Goal: Task Accomplishment & Management: Use online tool/utility

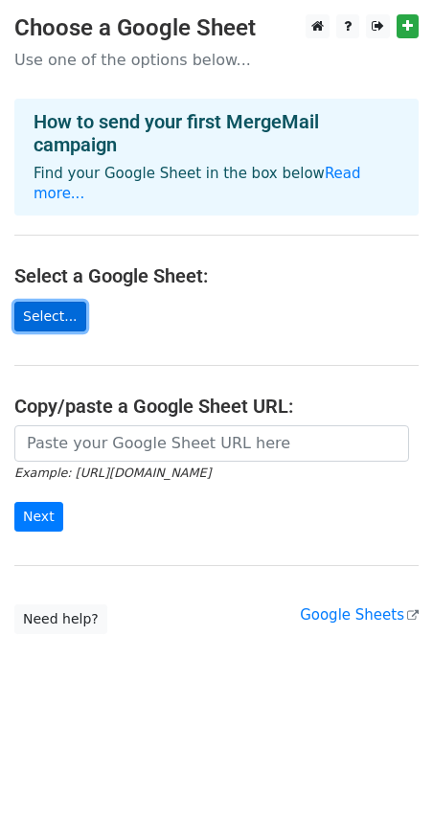
click at [46, 302] on link "Select..." at bounding box center [50, 317] width 72 height 30
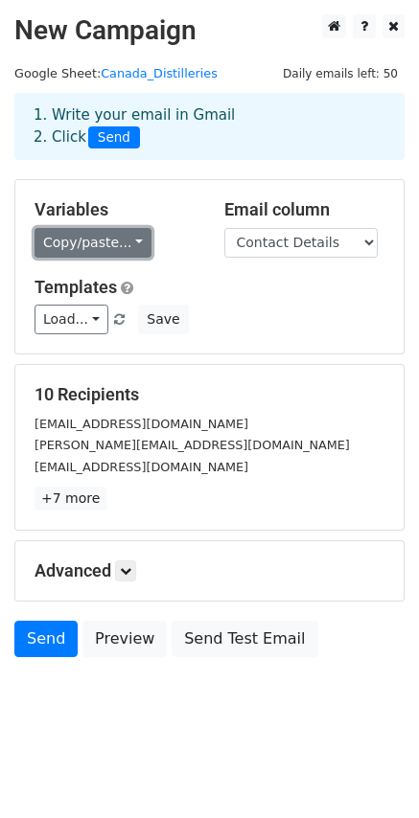
click at [128, 237] on link "Copy/paste..." at bounding box center [92, 243] width 117 height 30
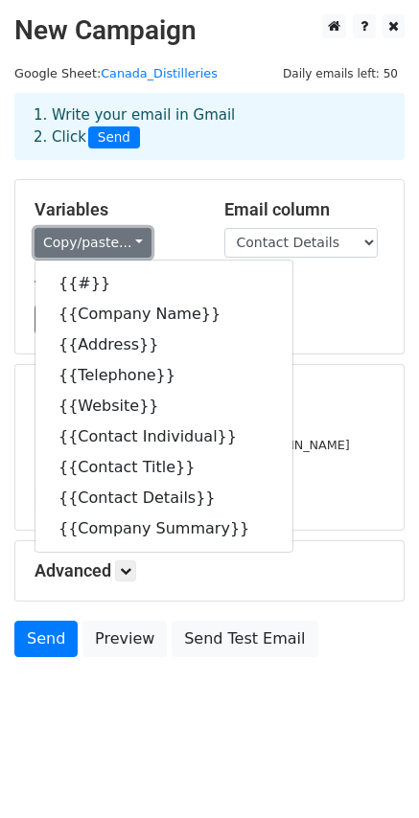
click at [128, 237] on link "Copy/paste..." at bounding box center [92, 243] width 117 height 30
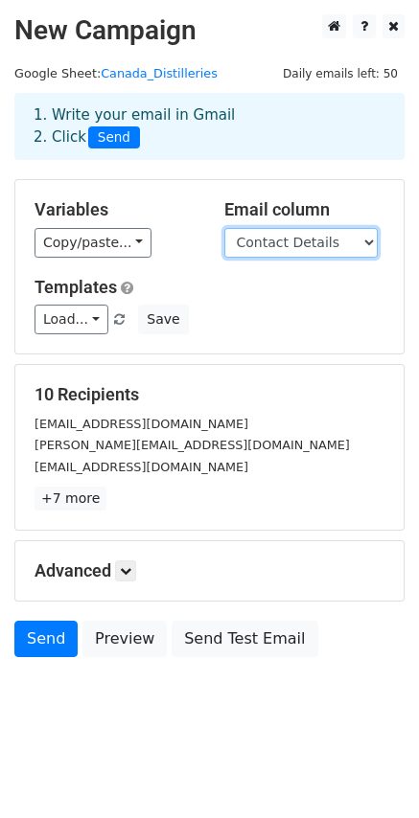
click at [367, 238] on select "# Company Name Address Telephone Website Contact Individual Contact Title Conta…" at bounding box center [300, 243] width 153 height 30
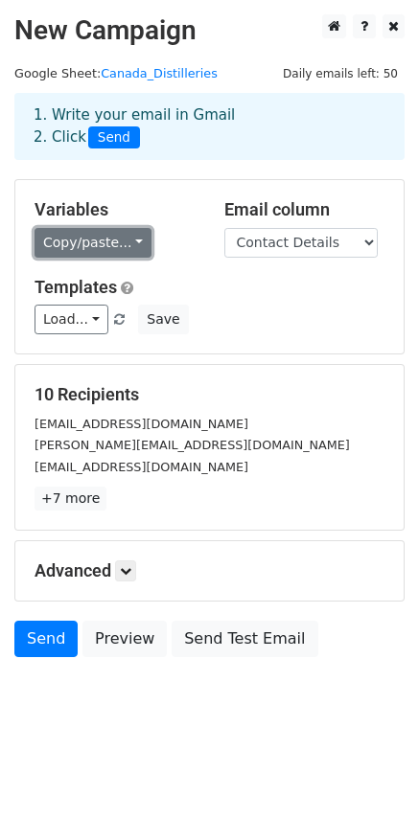
click at [127, 237] on link "Copy/paste..." at bounding box center [92, 243] width 117 height 30
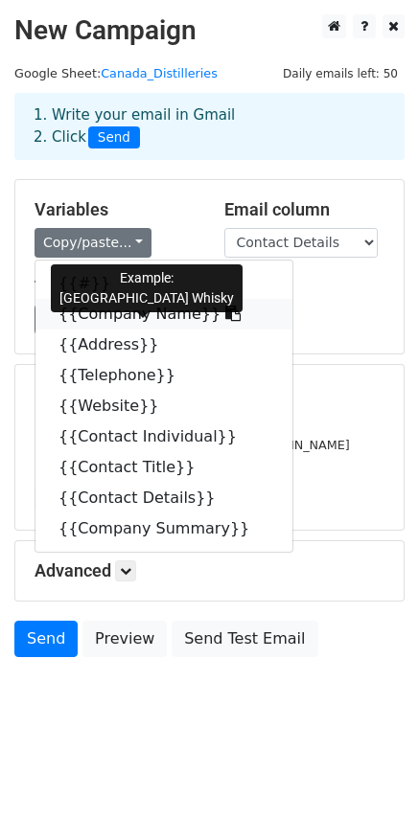
click at [104, 314] on link "{{Company Name}}" at bounding box center [163, 314] width 257 height 31
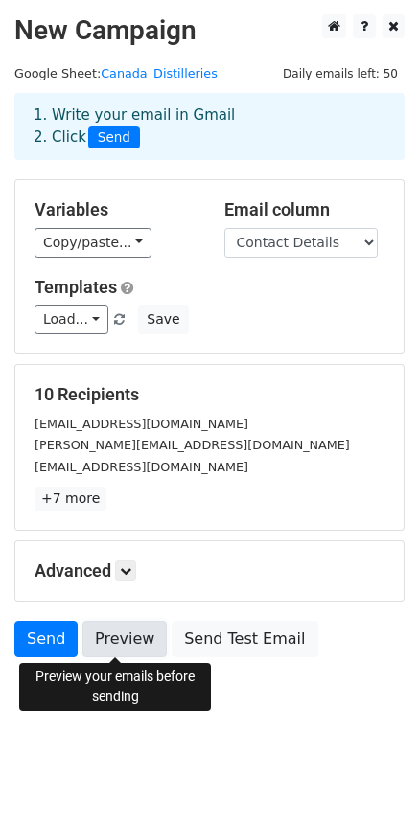
click at [111, 634] on link "Preview" at bounding box center [124, 639] width 84 height 36
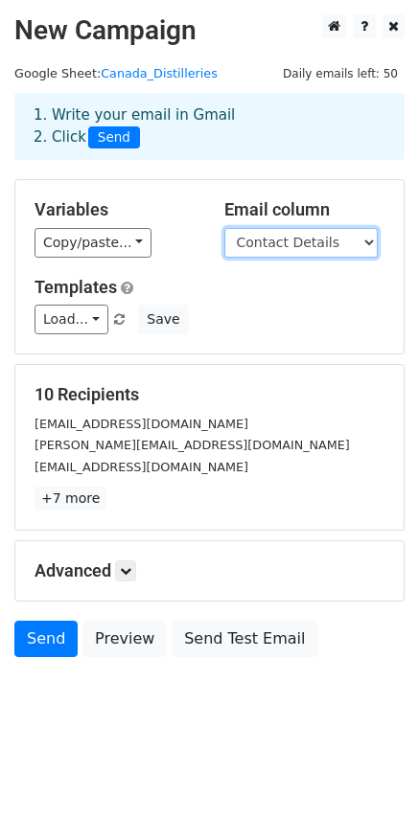
click at [372, 239] on select "# Company Name Address Telephone Website Contact Individual Contact Title Conta…" at bounding box center [300, 243] width 153 height 30
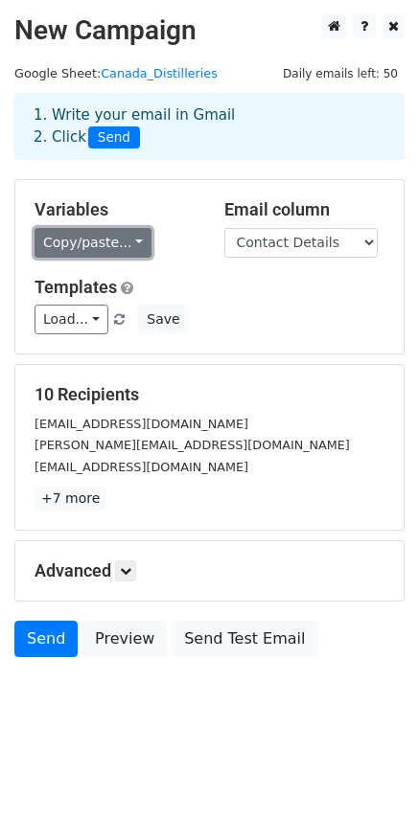
click at [130, 240] on link "Copy/paste..." at bounding box center [92, 243] width 117 height 30
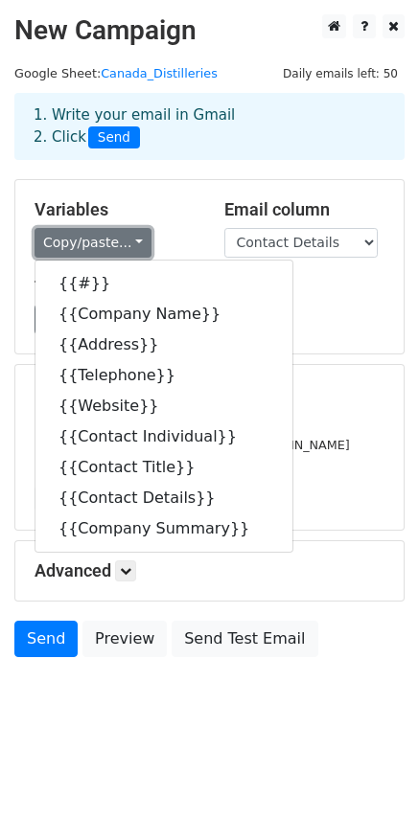
click at [130, 240] on link "Copy/paste..." at bounding box center [92, 243] width 117 height 30
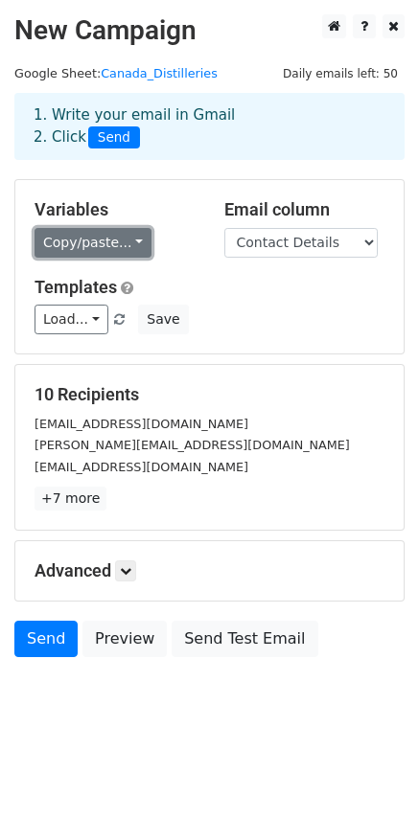
click at [125, 239] on link "Copy/paste..." at bounding box center [92, 243] width 117 height 30
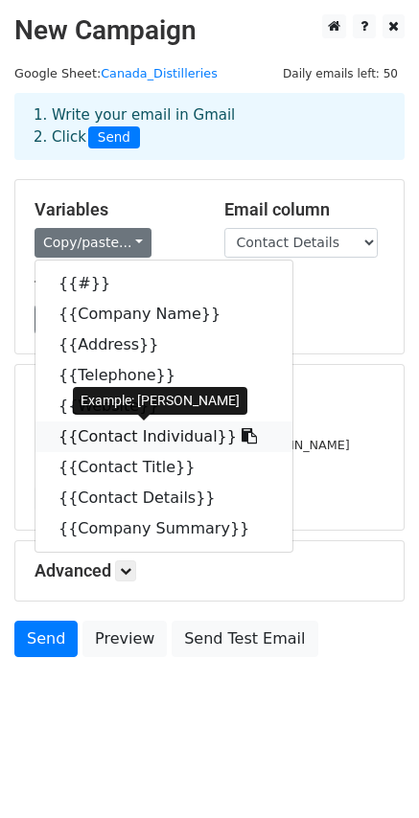
click at [128, 434] on link "{{Contact Individual}}" at bounding box center [163, 436] width 257 height 31
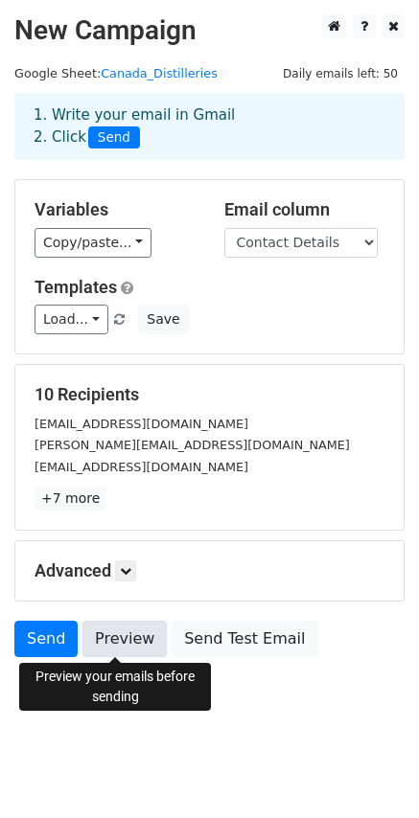
click at [111, 633] on link "Preview" at bounding box center [124, 639] width 84 height 36
click at [111, 638] on link "Preview" at bounding box center [124, 639] width 84 height 36
click at [109, 638] on link "Preview" at bounding box center [124, 639] width 84 height 36
click at [113, 635] on link "Preview" at bounding box center [124, 639] width 84 height 36
click at [120, 632] on link "Preview" at bounding box center [124, 639] width 84 height 36
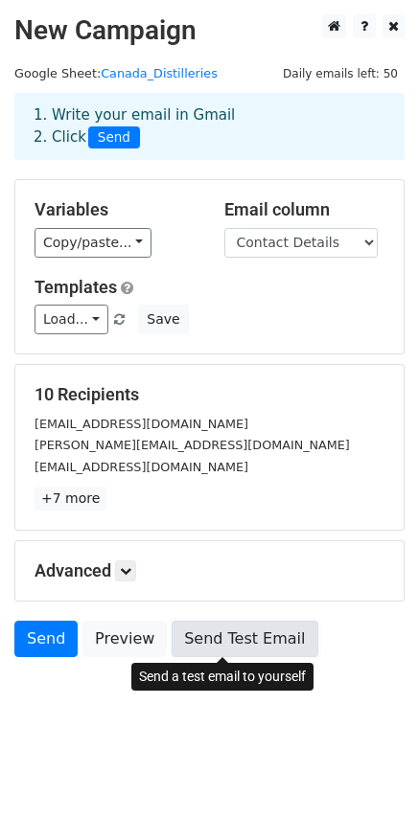
click at [218, 636] on link "Send Test Email" at bounding box center [244, 639] width 146 height 36
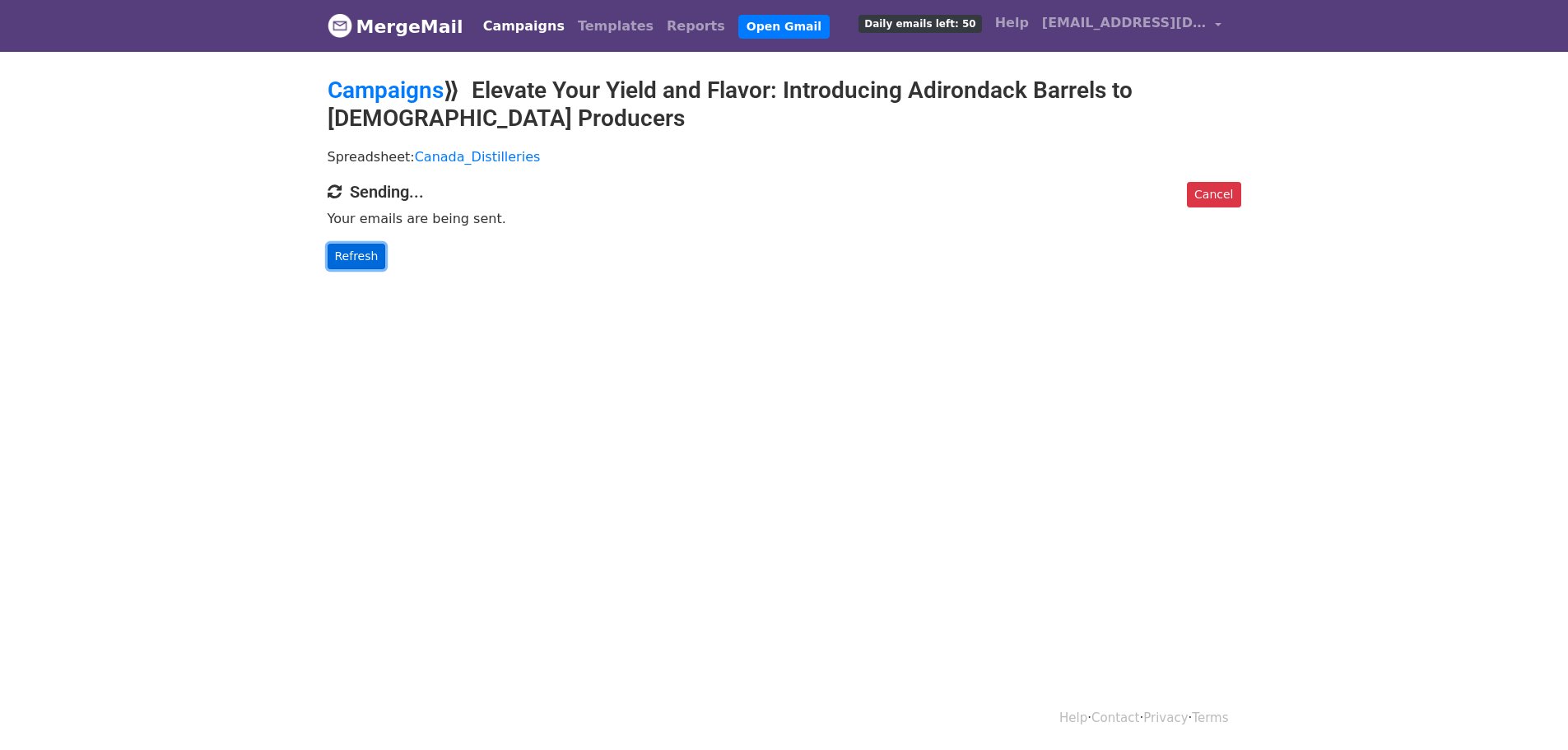
click at [357, 256] on link "Refresh" at bounding box center [357, 257] width 58 height 26
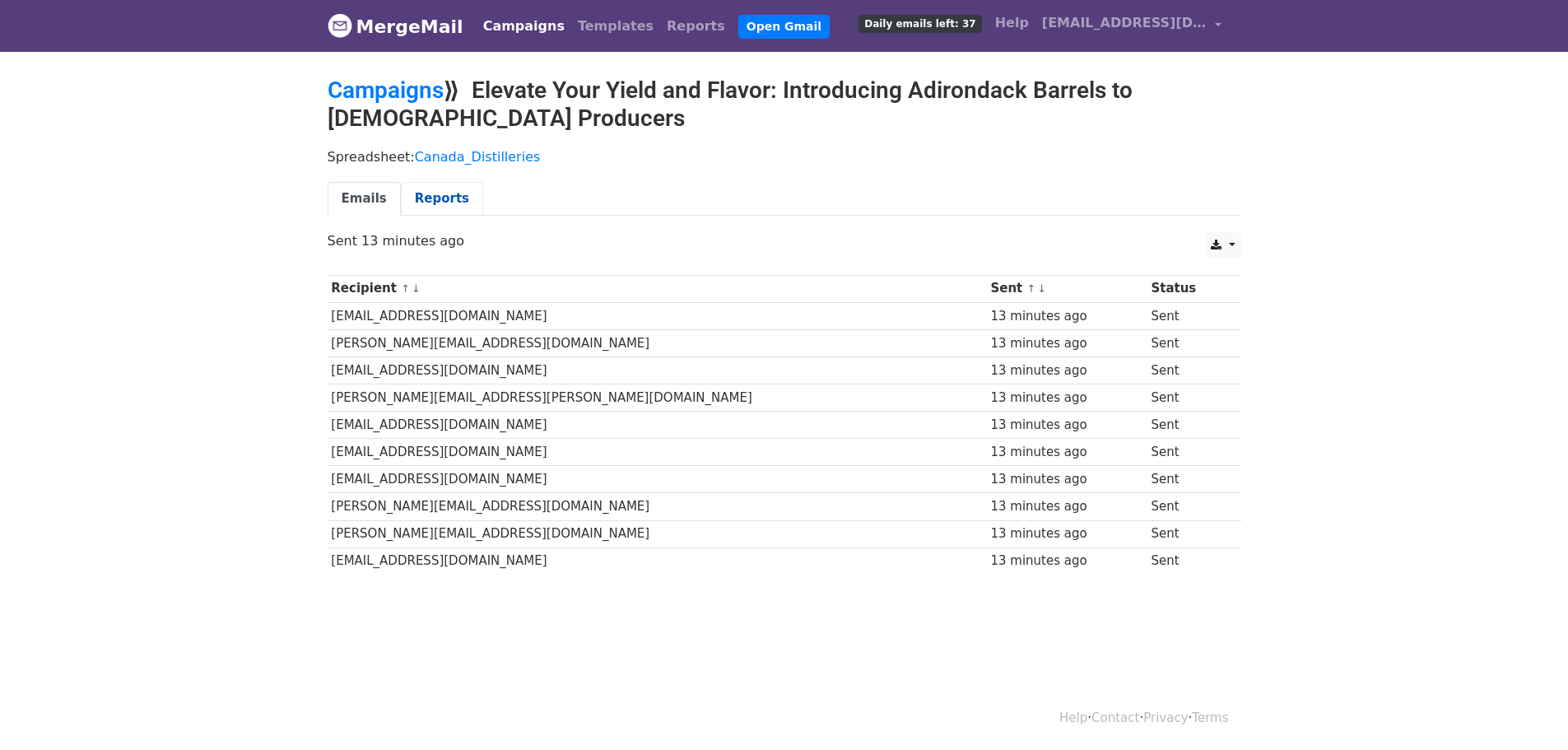
click at [425, 199] on link "Reports" at bounding box center [442, 198] width 82 height 34
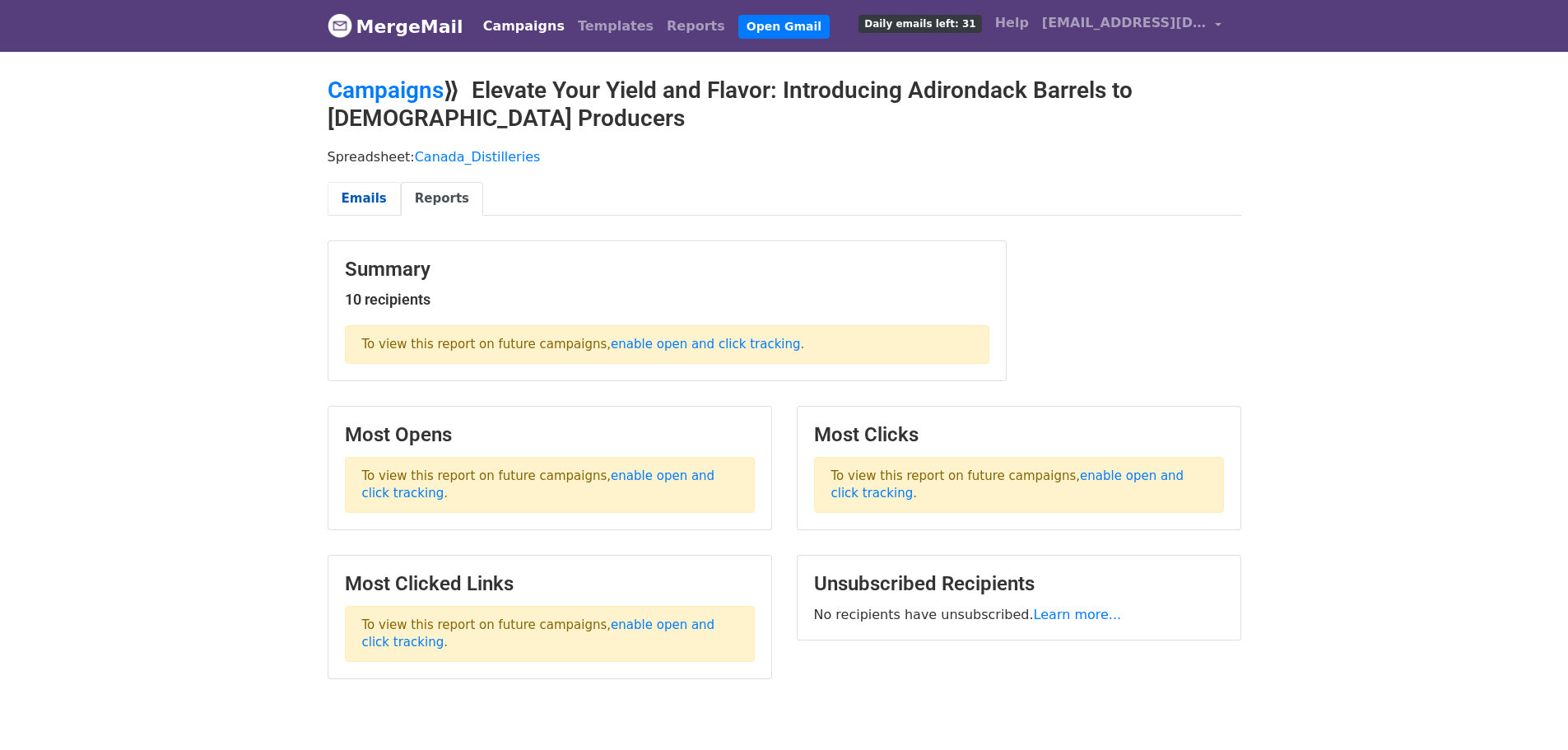
click at [357, 193] on link "Emails" at bounding box center [363, 198] width 73 height 34
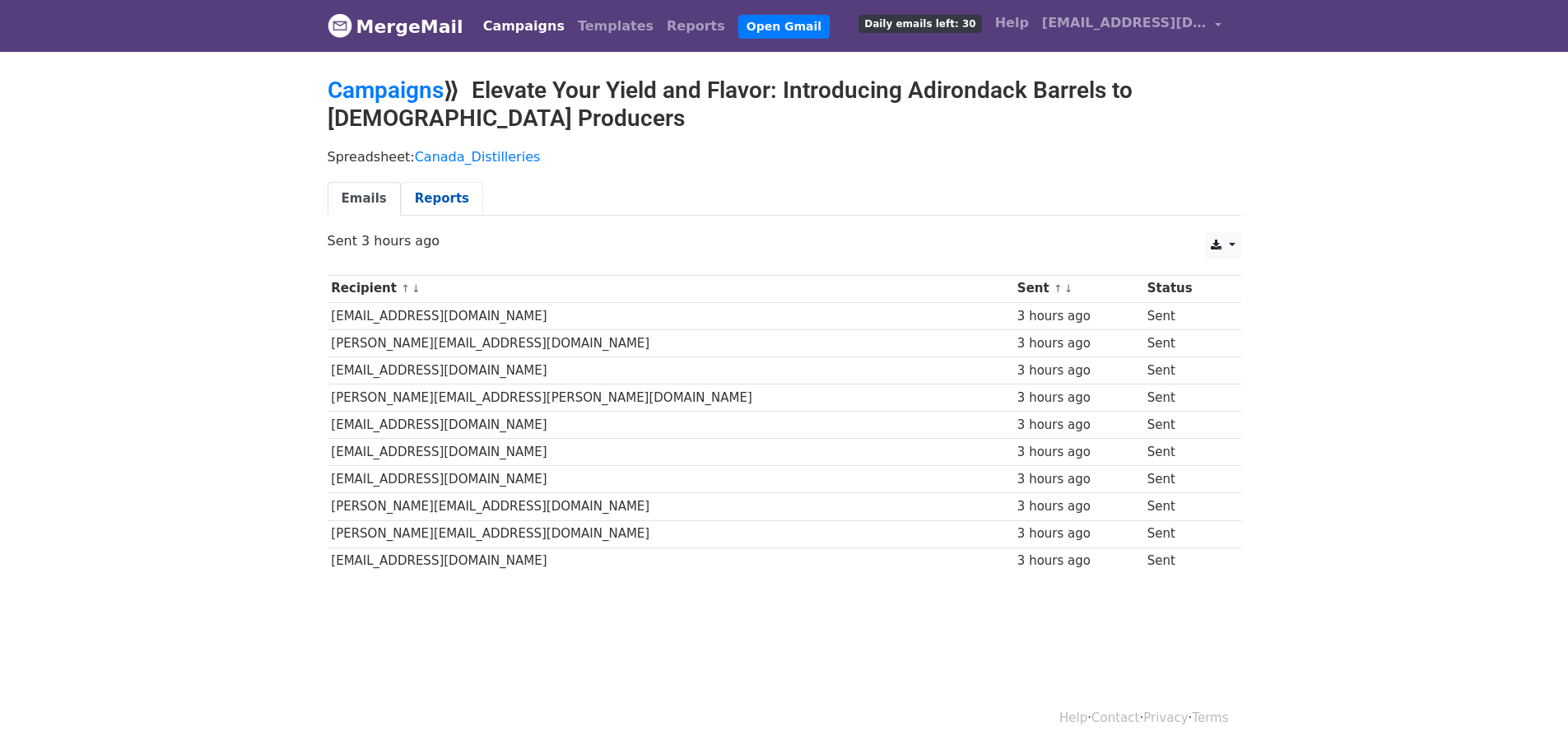
click at [432, 197] on link "Reports" at bounding box center [442, 198] width 82 height 34
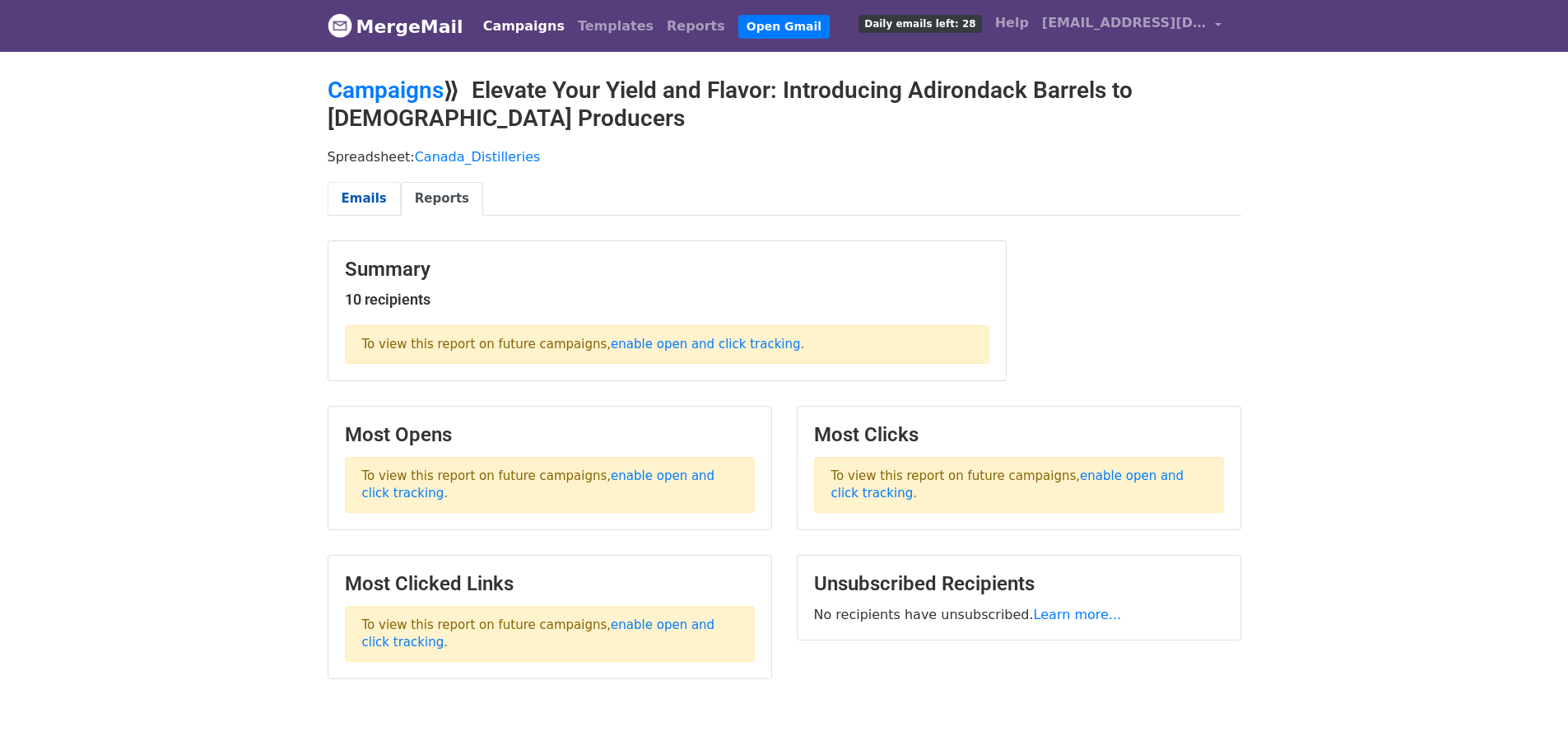
click at [361, 195] on link "Emails" at bounding box center [363, 198] width 73 height 34
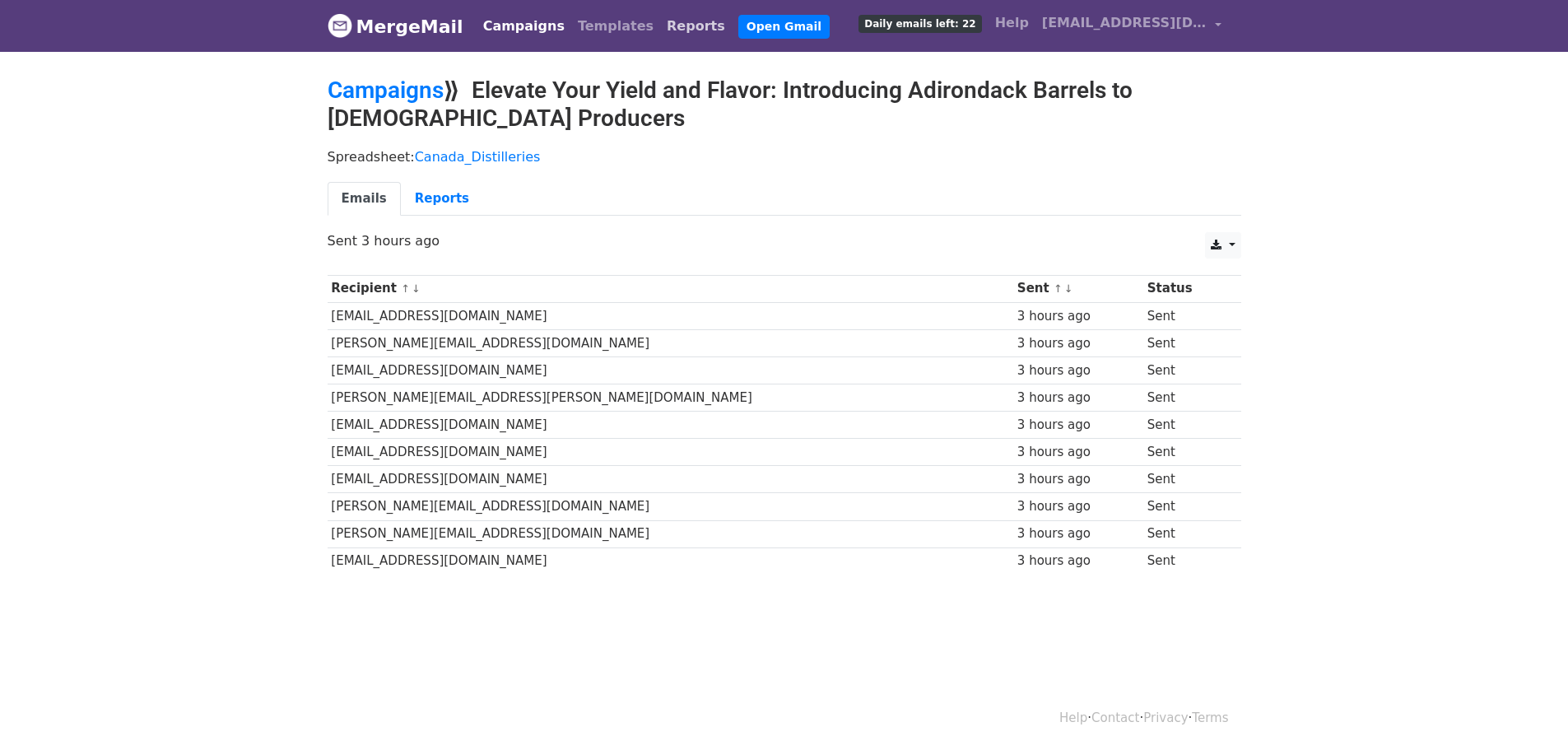
click at [660, 27] on link "Reports" at bounding box center [695, 26] width 71 height 33
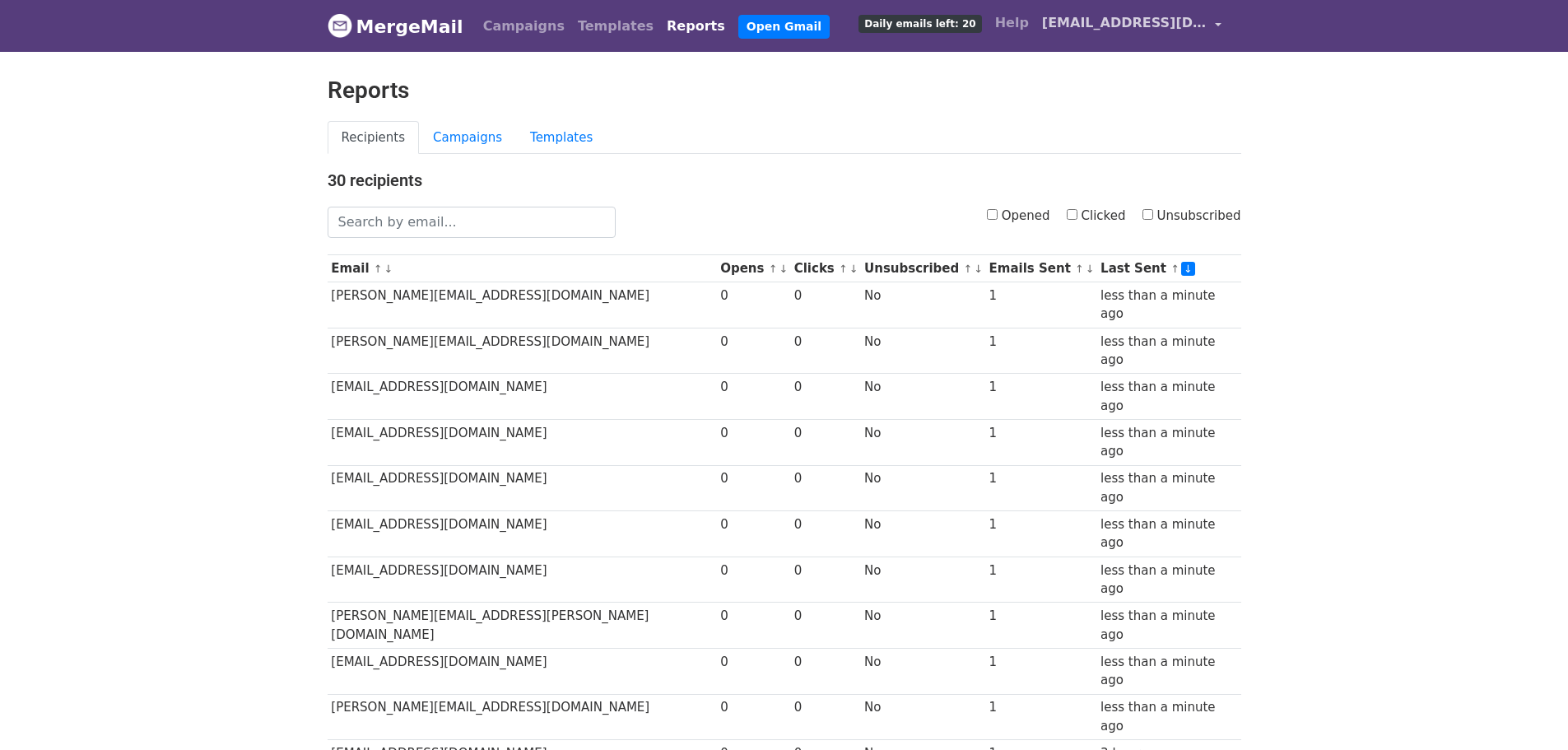
click at [1218, 23] on link "[EMAIL_ADDRESS][DOMAIN_NAME]" at bounding box center [1132, 26] width 192 height 39
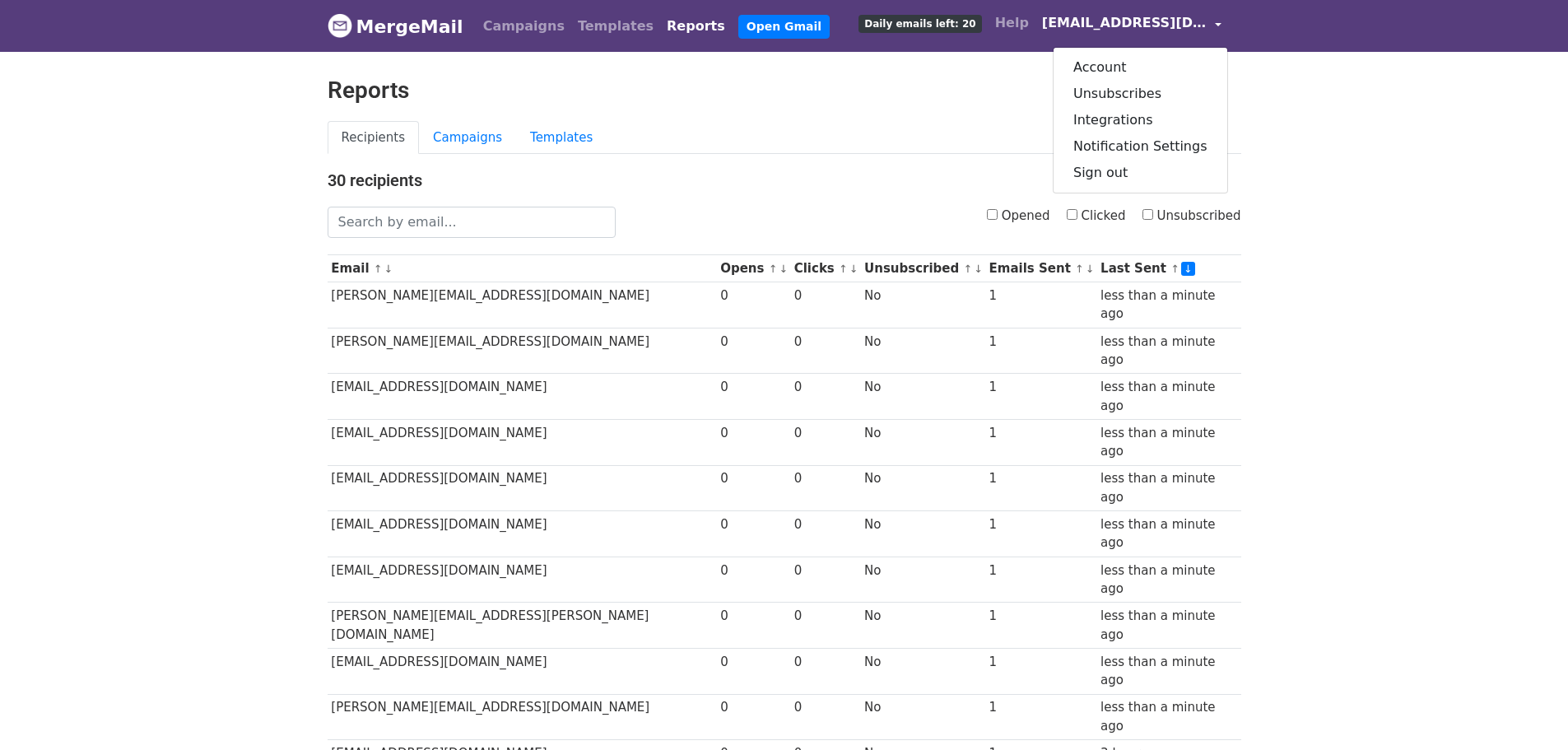
click at [1218, 23] on link "[EMAIL_ADDRESS][DOMAIN_NAME]" at bounding box center [1132, 26] width 192 height 39
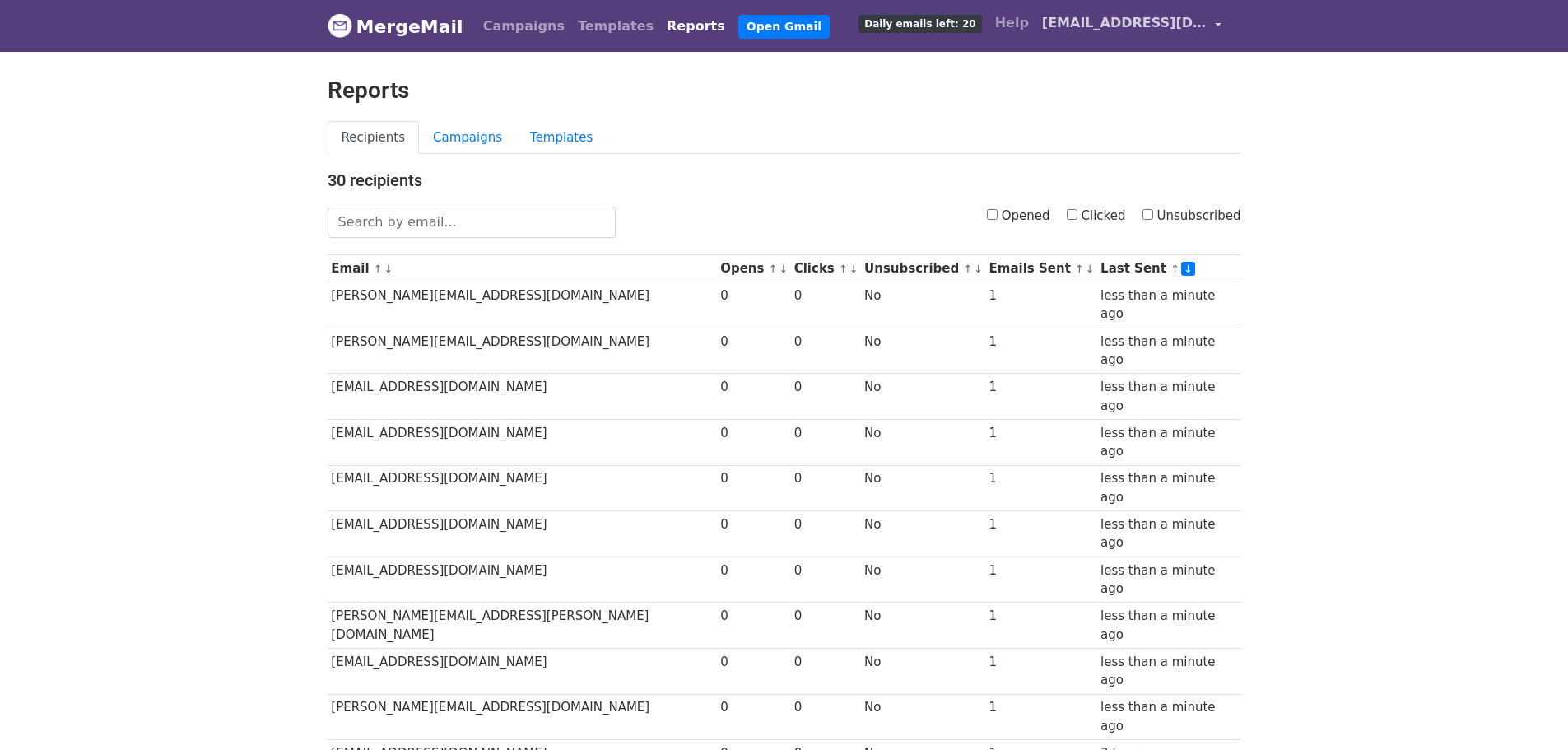
click at [1218, 23] on link "[EMAIL_ADDRESS][DOMAIN_NAME]" at bounding box center [1132, 26] width 192 height 39
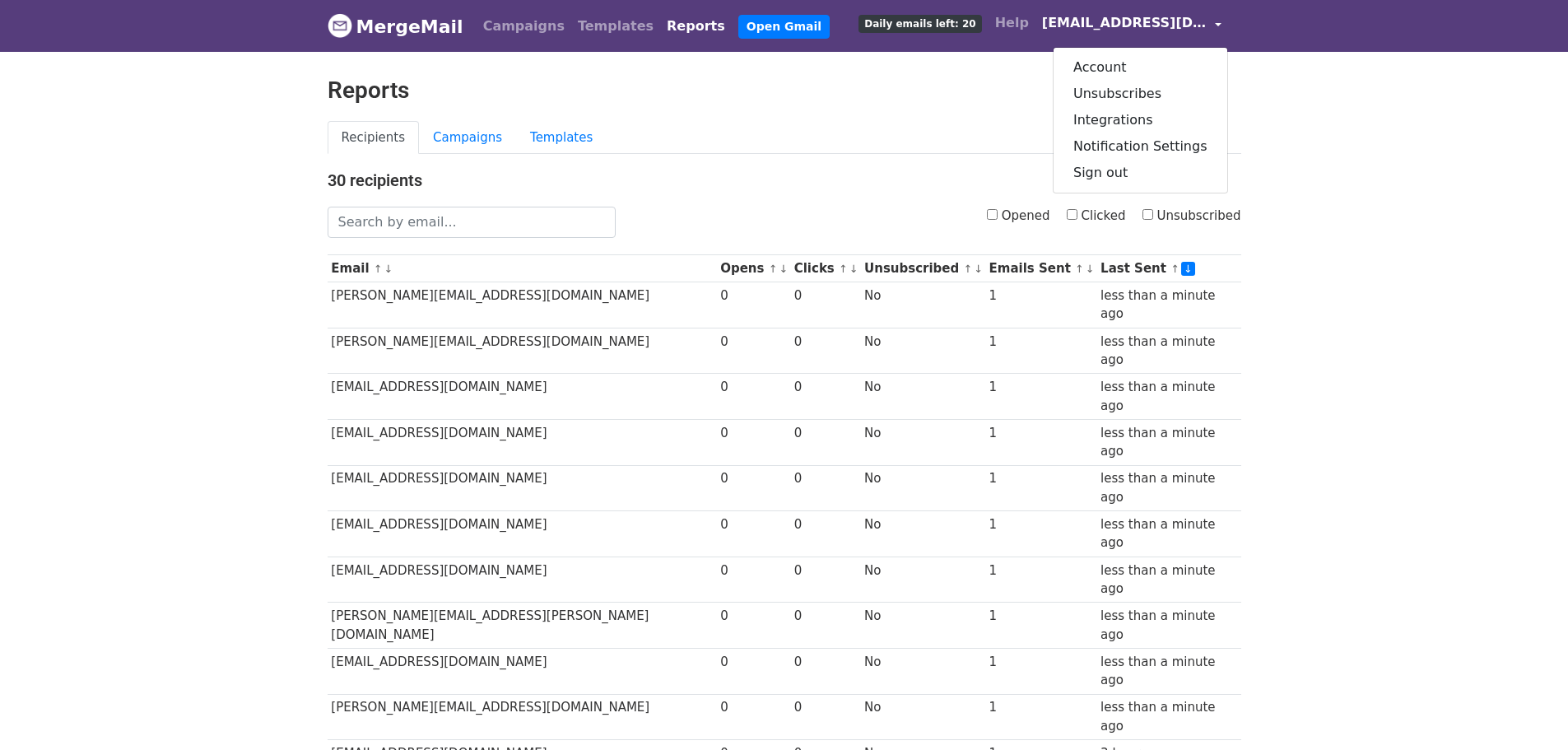
click at [1289, 107] on body "MergeMail Campaigns Templates Reports Open Gmail Daily emails left: 20 Help adk…" at bounding box center [784, 726] width 1568 height 1453
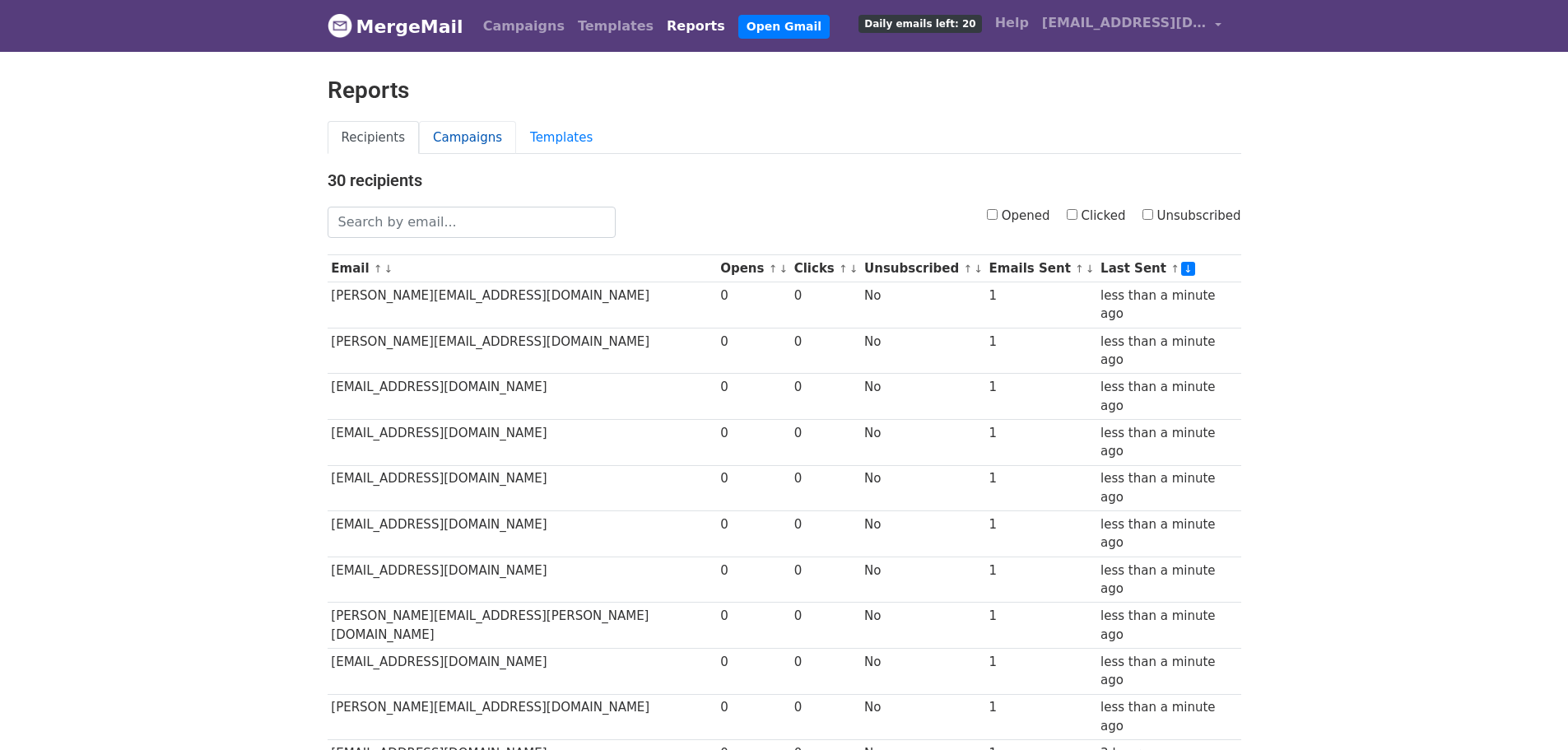
click at [453, 136] on link "Campaigns" at bounding box center [467, 137] width 97 height 34
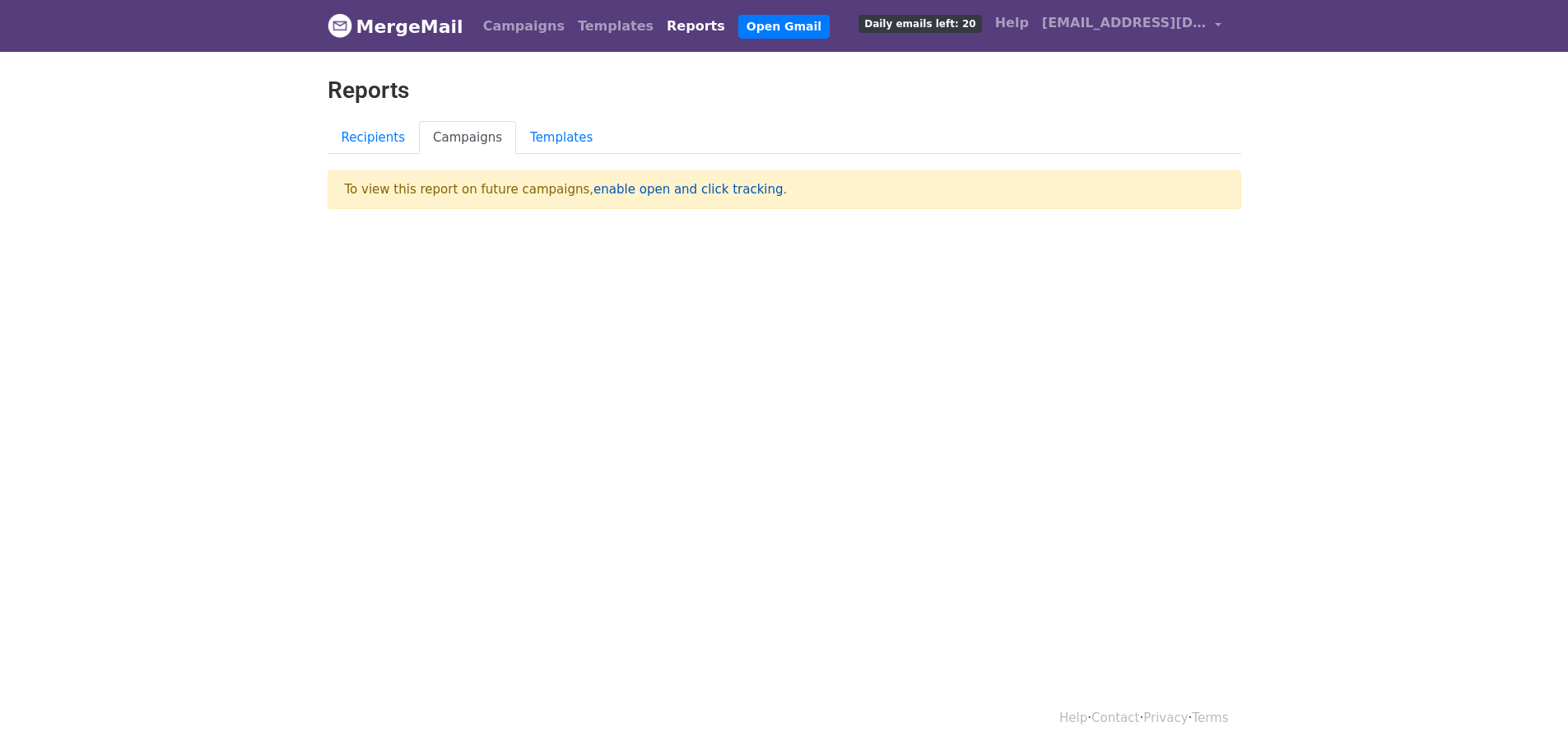
click at [625, 192] on link "enable open and click tracking" at bounding box center [688, 189] width 189 height 15
click at [493, 27] on link "Campaigns" at bounding box center [524, 26] width 95 height 33
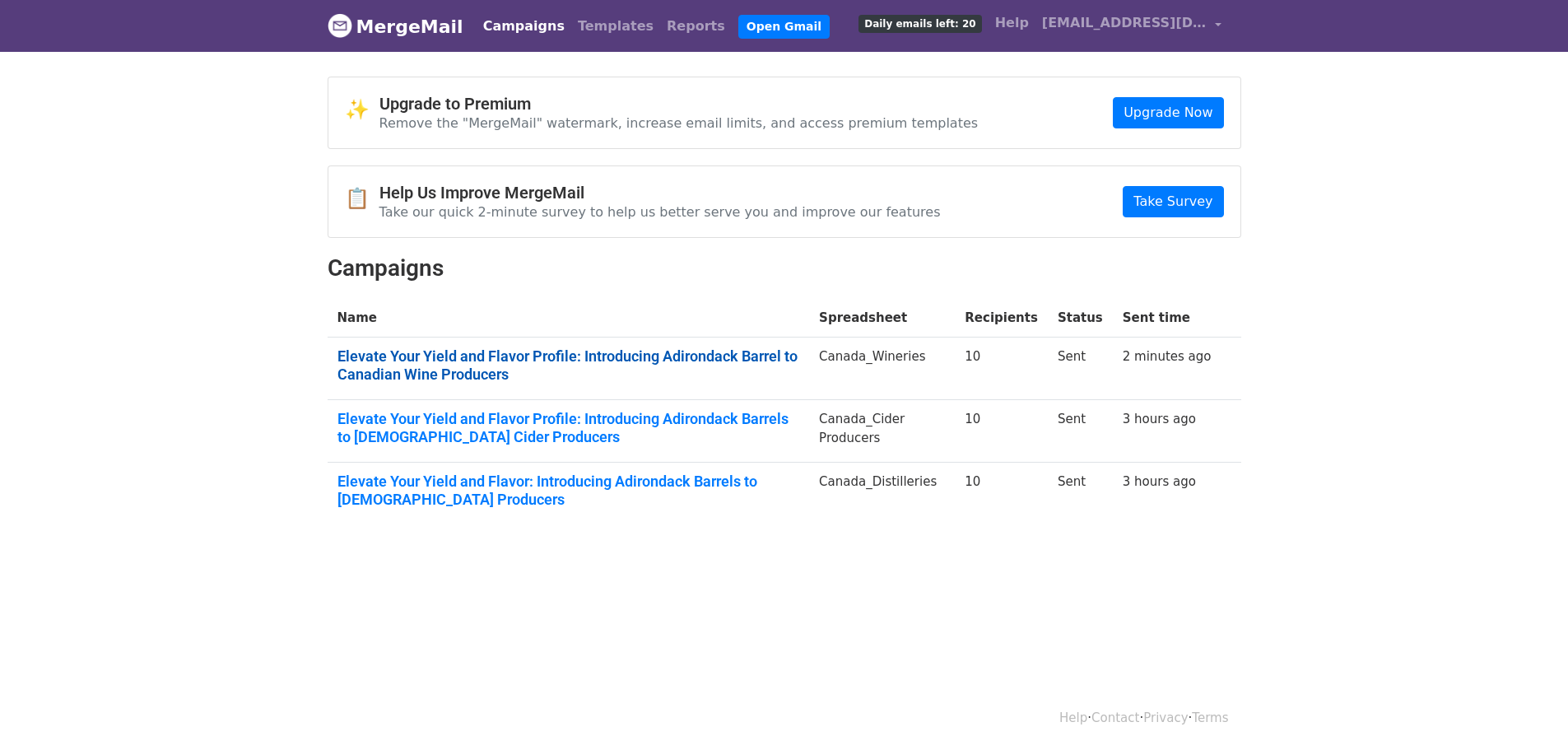
click at [479, 355] on link "Elevate Your Yield and Flavor Profile: Introducing Adirondack Barrel to Canadia…" at bounding box center [569, 364] width 462 height 35
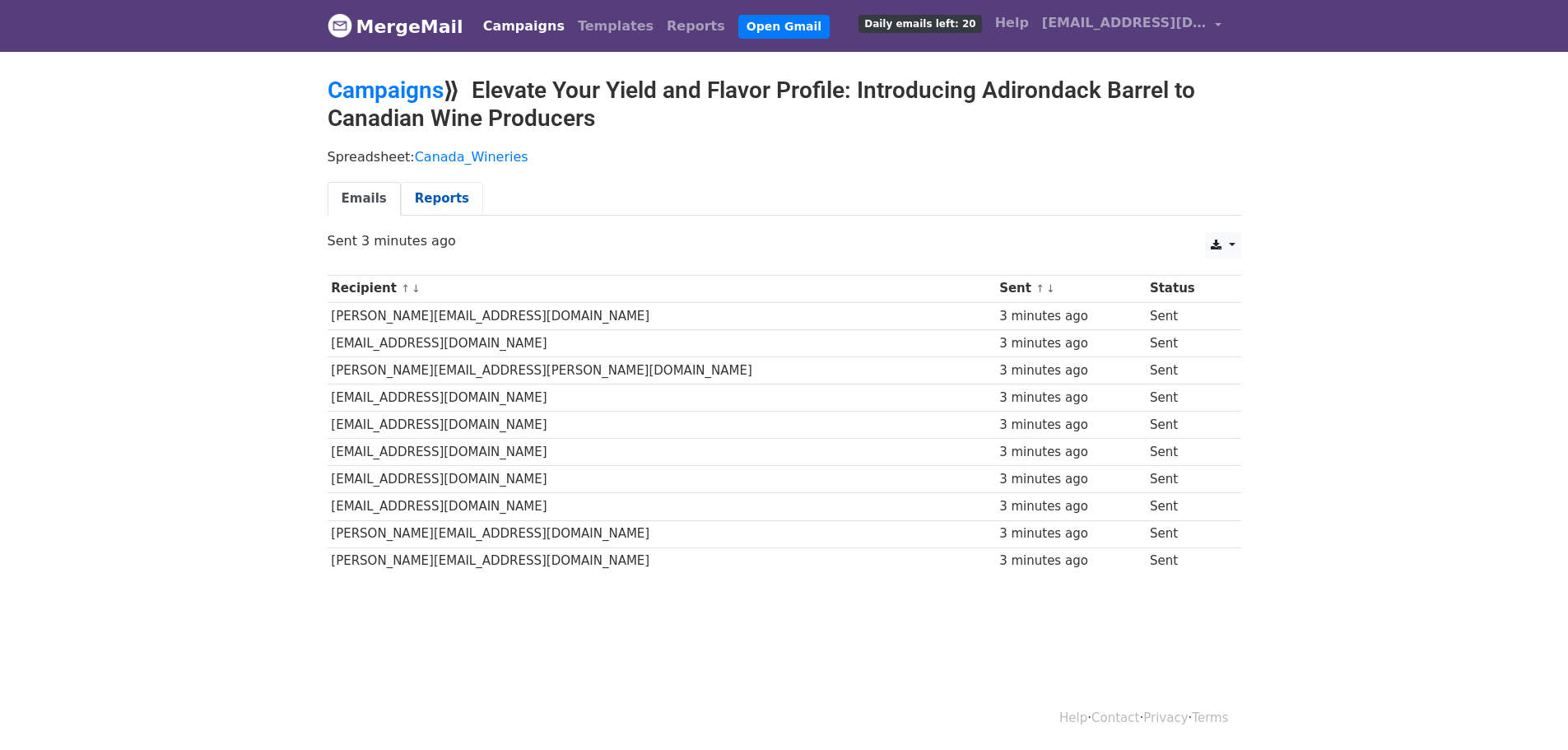
click at [435, 198] on link "Reports" at bounding box center [442, 198] width 82 height 34
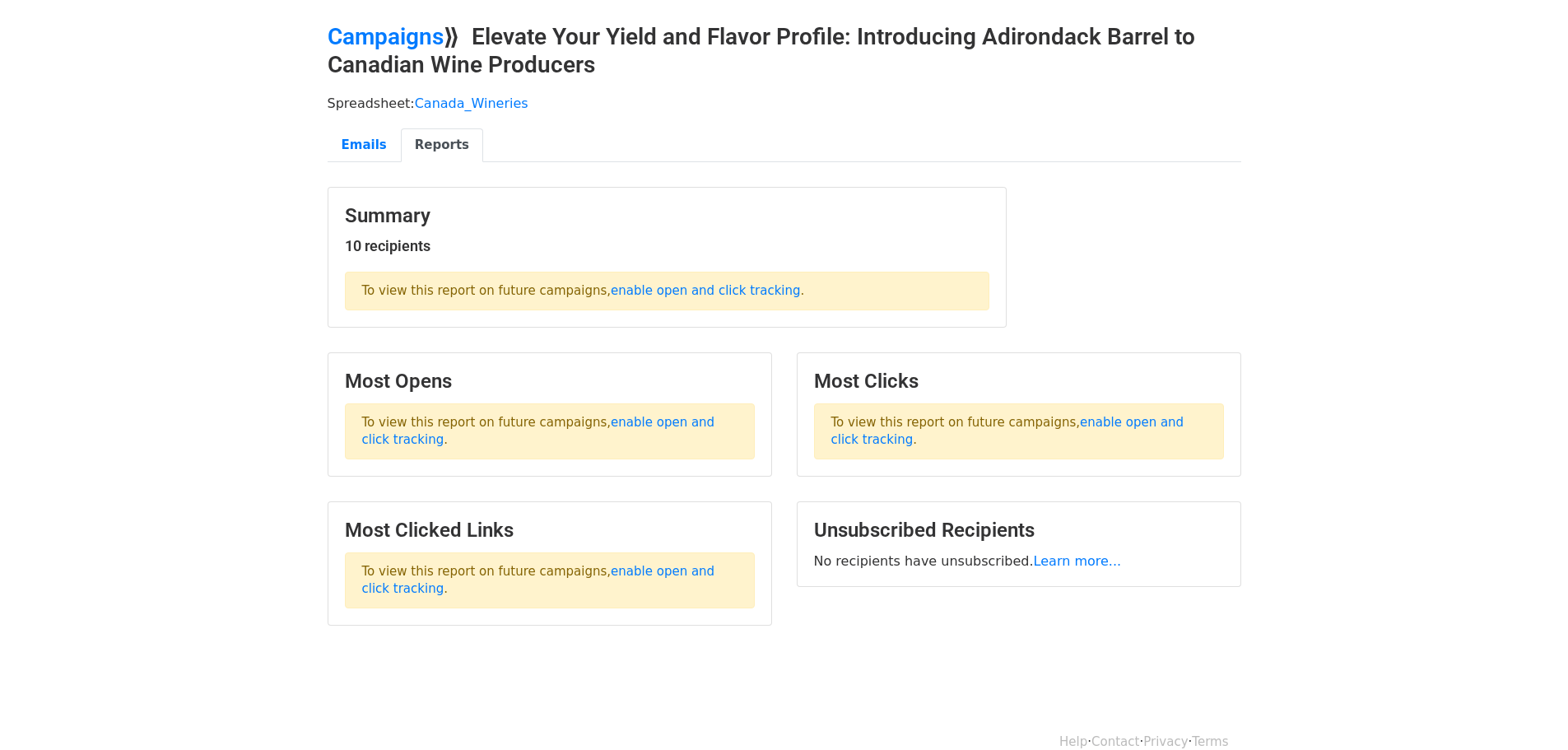
scroll to position [78, 0]
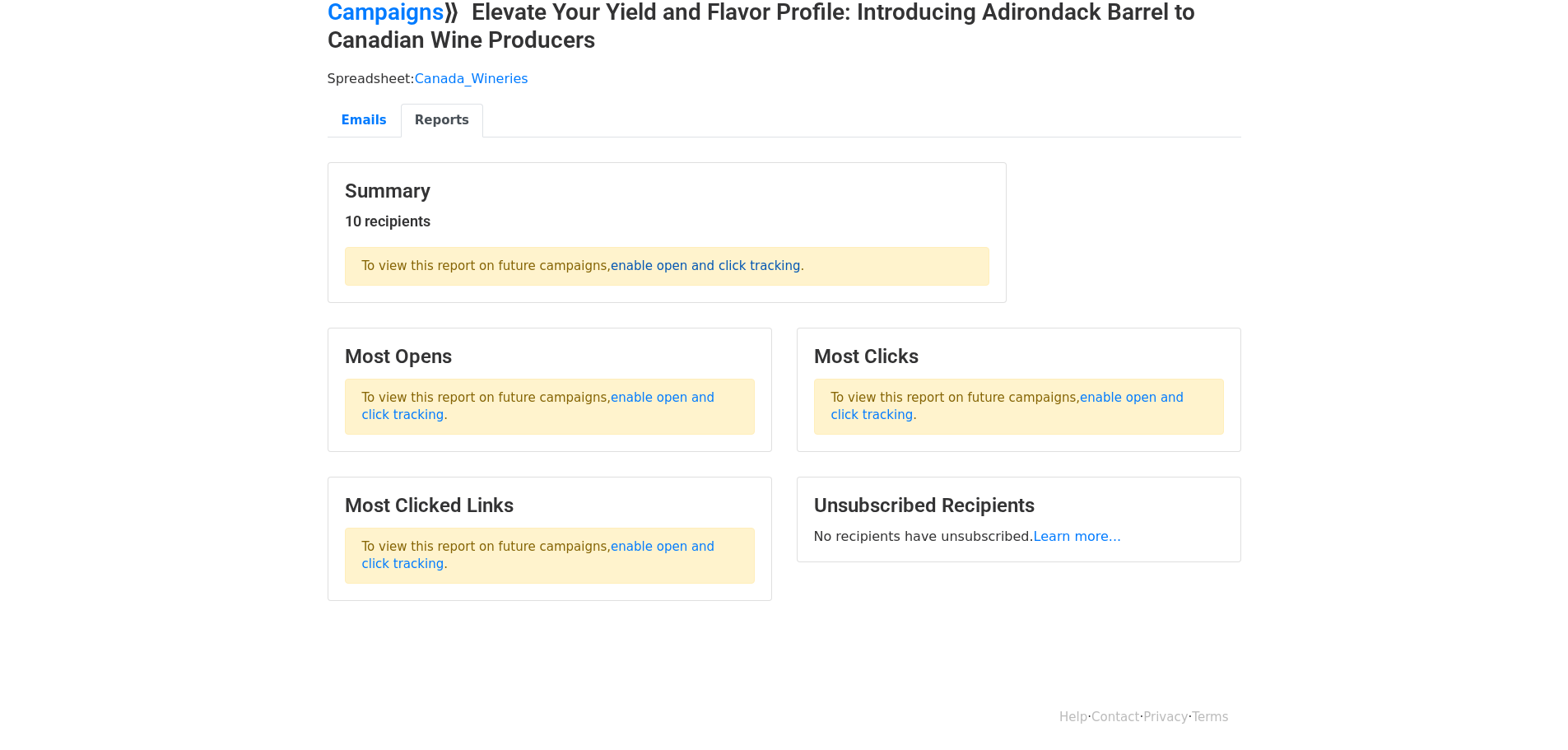
click at [655, 267] on link "enable open and click tracking" at bounding box center [705, 265] width 189 height 15
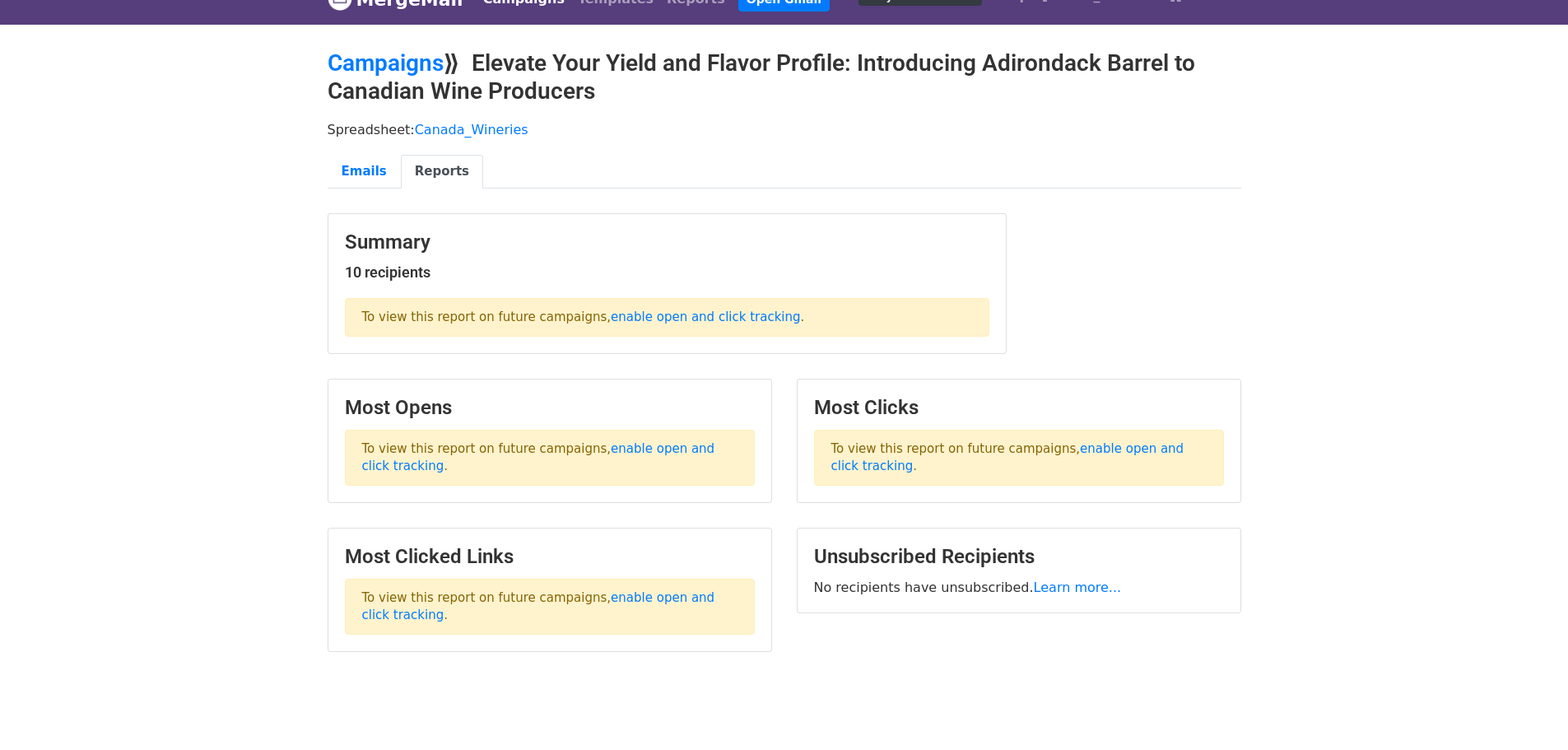
scroll to position [0, 0]
